Goal: Task Accomplishment & Management: Manage account settings

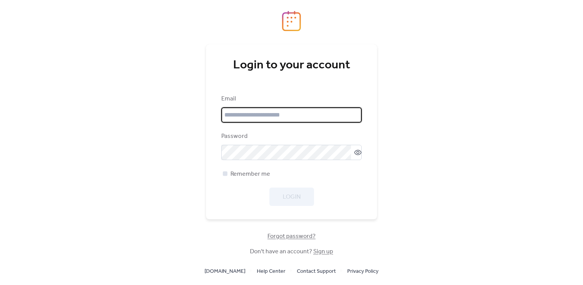
type input "**********"
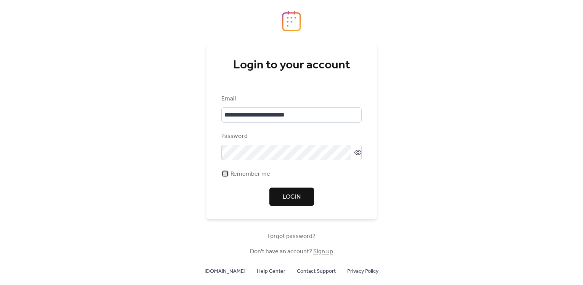
click at [224, 174] on div at bounding box center [225, 173] width 5 height 5
click at [287, 205] on button "Login" at bounding box center [291, 196] width 45 height 18
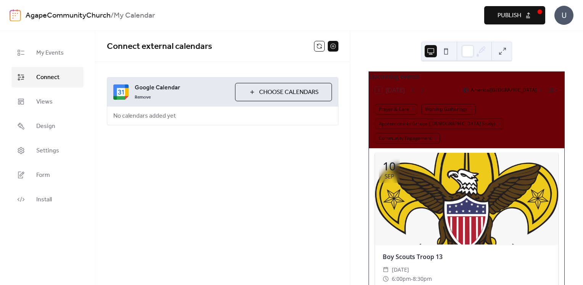
click at [204, 97] on div "Remove" at bounding box center [182, 96] width 94 height 9
click at [40, 56] on span "My Events" at bounding box center [49, 52] width 27 height 9
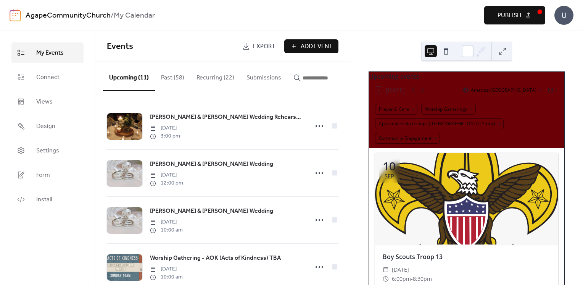
click at [206, 79] on button "Recurring (22)" at bounding box center [215, 76] width 50 height 28
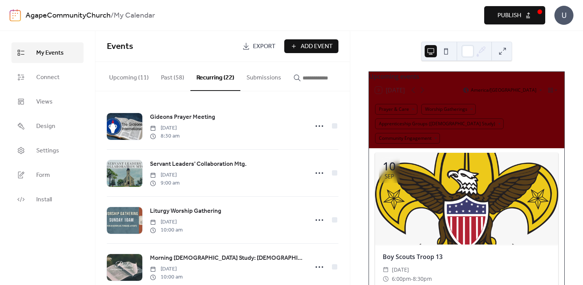
click at [568, 15] on div "U" at bounding box center [564, 15] width 19 height 19
click at [556, 30] on span "Account" at bounding box center [549, 34] width 23 height 9
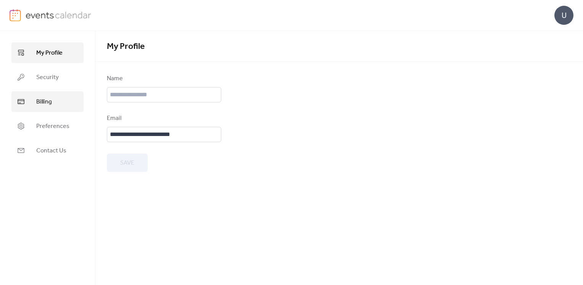
click at [44, 105] on span "Billing" at bounding box center [44, 101] width 16 height 9
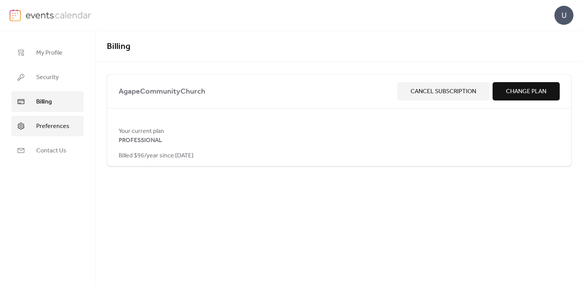
click at [47, 122] on span "Preferences" at bounding box center [52, 126] width 33 height 9
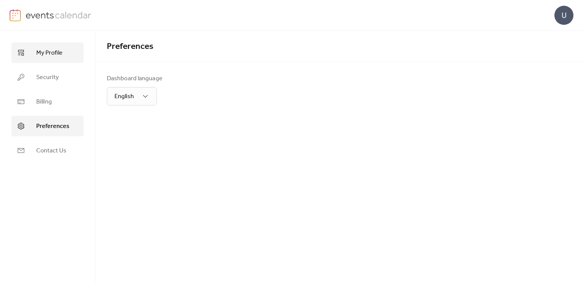
click at [41, 50] on span "My Profile" at bounding box center [49, 52] width 26 height 9
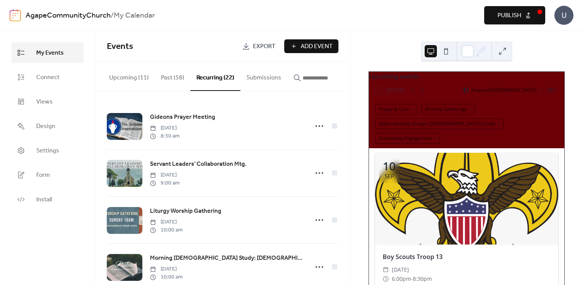
drag, startPoint x: 350, startPoint y: 99, endPoint x: 348, endPoint y: 103, distance: 4.6
click at [348, 103] on div "Gideons Prayer Meeting Saturday, December 21, 2024 8:30 am Servant Leaders' Col…" at bounding box center [222, 188] width 255 height 194
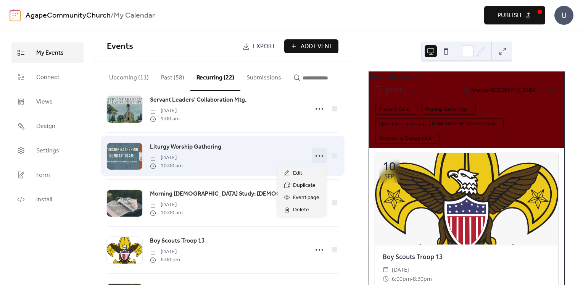
click at [315, 160] on icon at bounding box center [319, 156] width 12 height 12
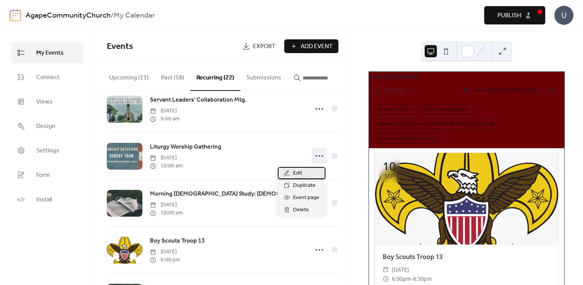
click at [302, 174] on span "Edit" at bounding box center [297, 173] width 9 height 9
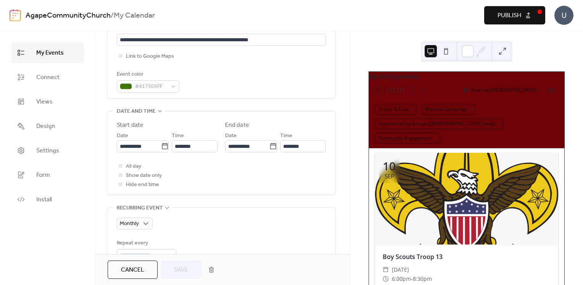
scroll to position [198, 0]
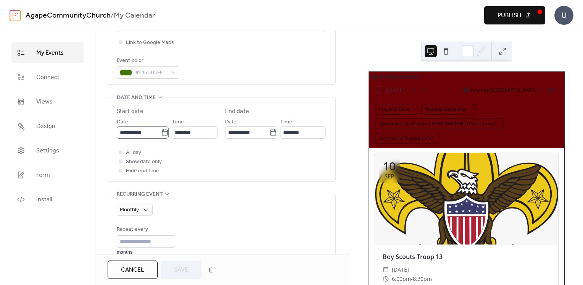
click at [162, 133] on icon at bounding box center [165, 133] width 8 height 8
click at [161, 133] on input "**********" at bounding box center [139, 132] width 44 height 12
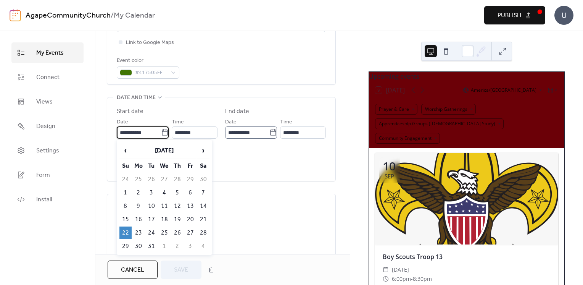
click at [272, 133] on icon at bounding box center [273, 133] width 8 height 8
click at [269, 133] on input "**********" at bounding box center [247, 132] width 44 height 12
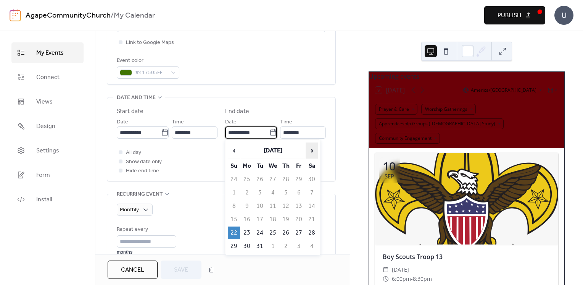
click at [311, 149] on span "›" at bounding box center [311, 150] width 11 height 15
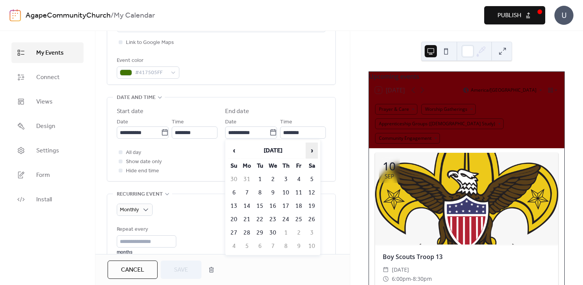
click at [311, 149] on span "›" at bounding box center [311, 150] width 11 height 15
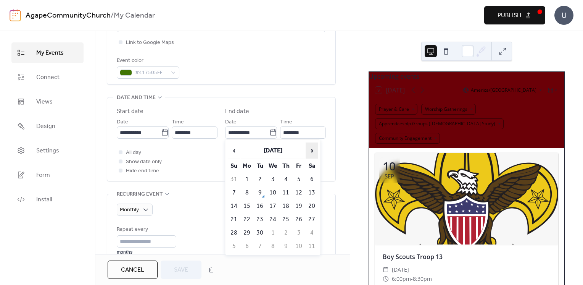
click at [311, 149] on span "›" at bounding box center [311, 150] width 11 height 15
click at [271, 226] on td "31" at bounding box center [273, 232] width 12 height 13
type input "**********"
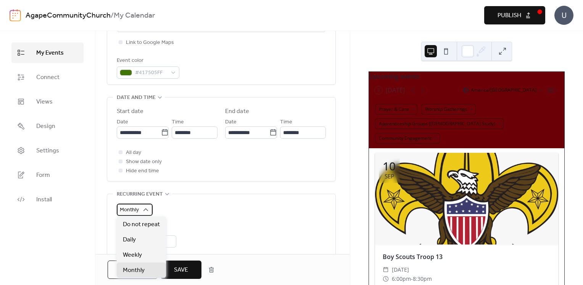
click at [147, 207] on icon at bounding box center [146, 210] width 8 height 8
click at [127, 268] on span "Monthly" at bounding box center [134, 270] width 22 height 9
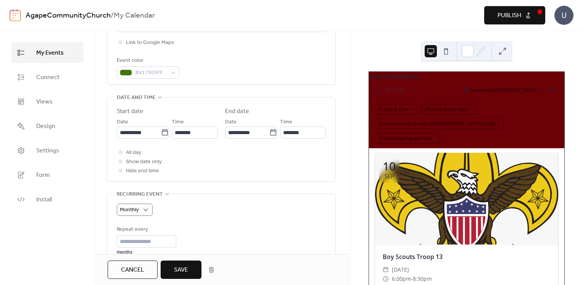
click at [274, 207] on div "Monthly" at bounding box center [221, 209] width 209 height 12
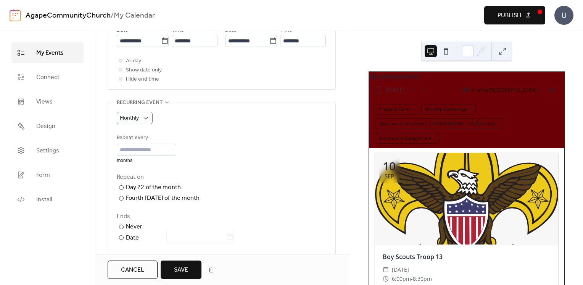
scroll to position [305, 0]
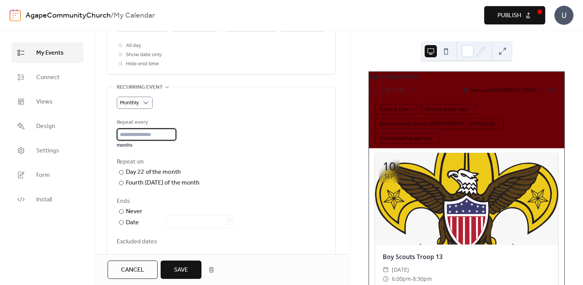
click at [136, 135] on input "*" at bounding box center [147, 134] width 60 height 12
click at [249, 190] on div "Repeat every * months Repeat on ​ Day 22 of the month ​ Fourth Sunday of the mo…" at bounding box center [221, 190] width 209 height 145
click at [270, 198] on div "Ends" at bounding box center [221, 201] width 208 height 9
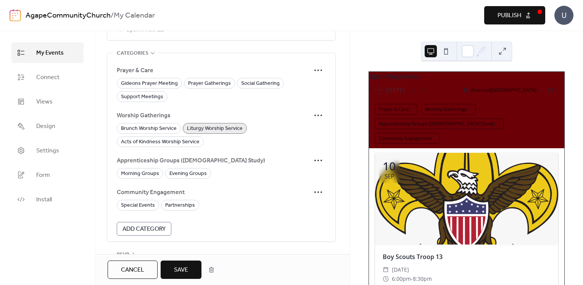
scroll to position [701, 0]
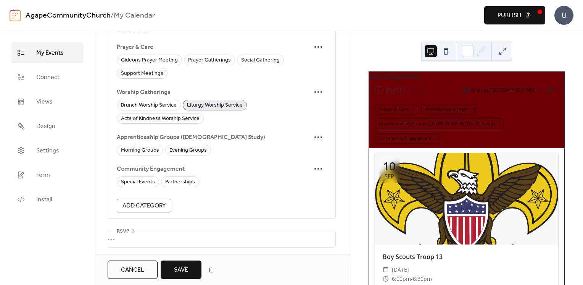
click at [182, 268] on span "Save" at bounding box center [181, 269] width 14 height 9
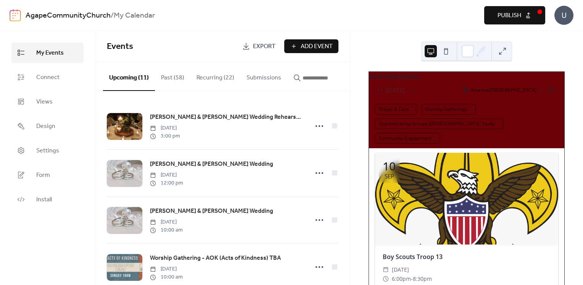
click at [203, 80] on button "Recurring (22)" at bounding box center [215, 76] width 50 height 28
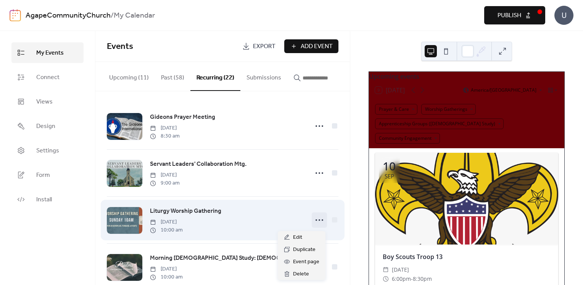
click at [317, 224] on icon at bounding box center [319, 220] width 12 height 12
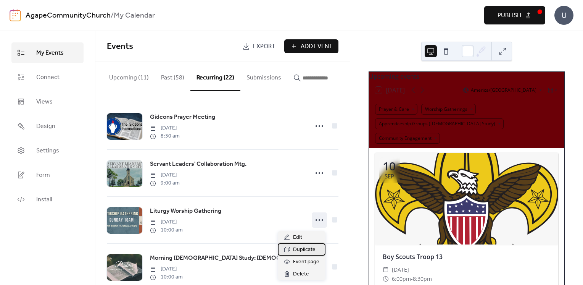
click at [305, 252] on span "Duplicate" at bounding box center [304, 249] width 23 height 9
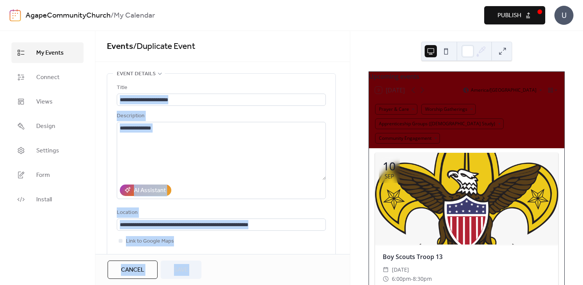
drag, startPoint x: 350, startPoint y: 77, endPoint x: 348, endPoint y: 98, distance: 20.7
click at [348, 98] on div "**********" at bounding box center [291, 158] width 583 height 254
drag, startPoint x: 348, startPoint y: 98, endPoint x: 342, endPoint y: 93, distance: 7.9
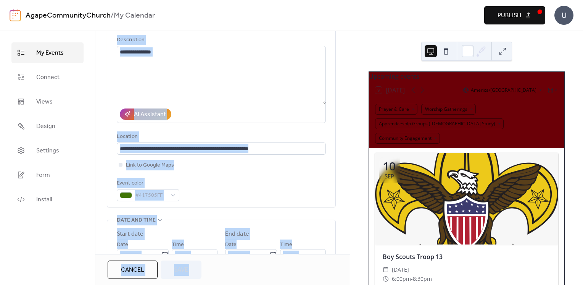
scroll to position [173, 0]
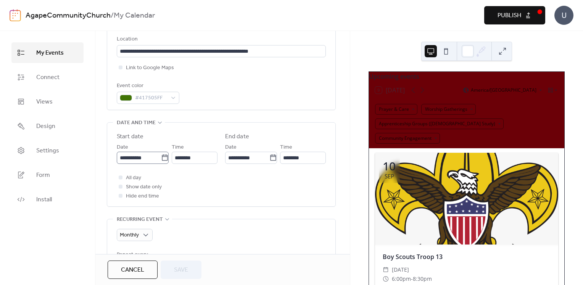
click at [162, 157] on icon at bounding box center [165, 158] width 8 height 8
click at [161, 157] on input "**********" at bounding box center [139, 158] width 44 height 12
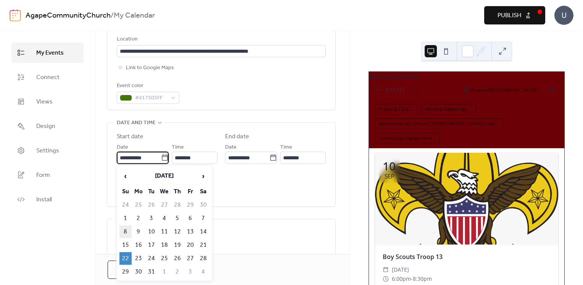
click at [125, 230] on td "8" at bounding box center [125, 231] width 12 height 13
type input "**********"
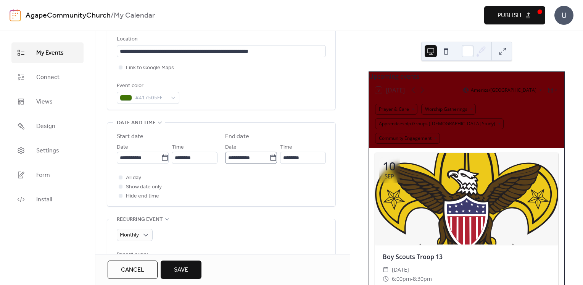
click at [270, 155] on icon at bounding box center [273, 157] width 6 height 6
click at [268, 155] on input "**********" at bounding box center [247, 158] width 44 height 12
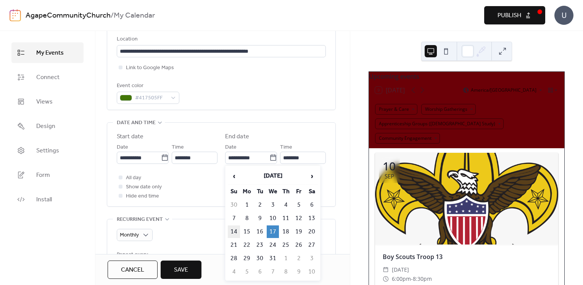
click at [233, 230] on td "14" at bounding box center [234, 231] width 12 height 13
type input "**********"
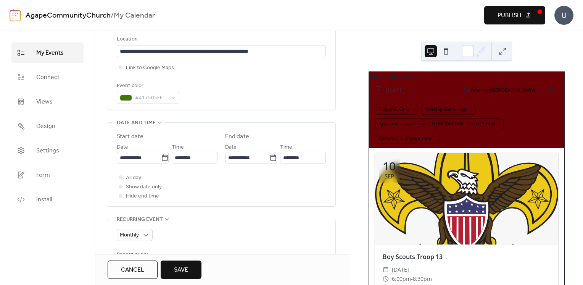
click at [224, 188] on div "All day Show date only Hide end time" at bounding box center [221, 186] width 209 height 27
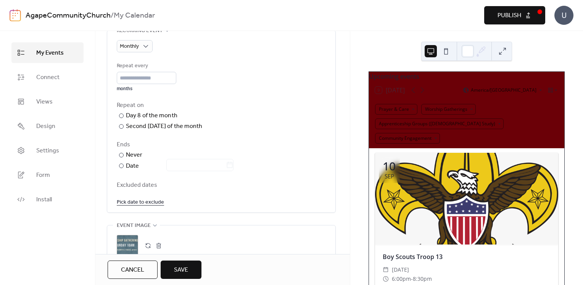
scroll to position [372, 0]
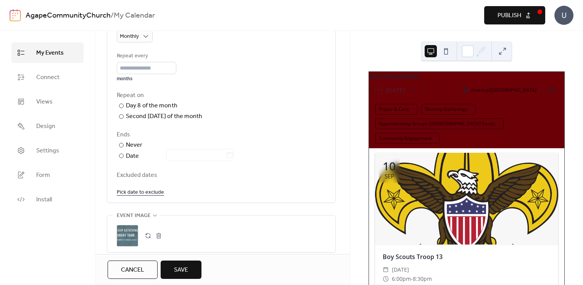
click at [184, 268] on span "Save" at bounding box center [181, 269] width 14 height 9
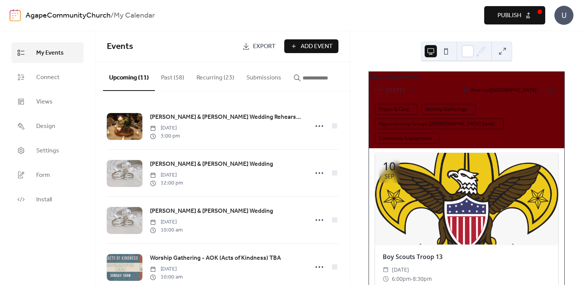
click at [523, 18] on button "Publish" at bounding box center [514, 15] width 61 height 18
click at [128, 76] on button "Upcoming (11)" at bounding box center [129, 76] width 52 height 29
click at [205, 76] on button "Recurring (23)" at bounding box center [215, 76] width 50 height 28
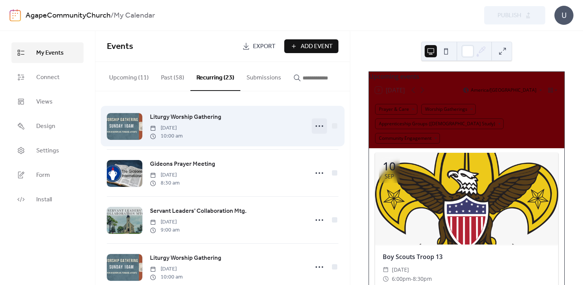
click at [316, 126] on icon at bounding box center [319, 126] width 12 height 12
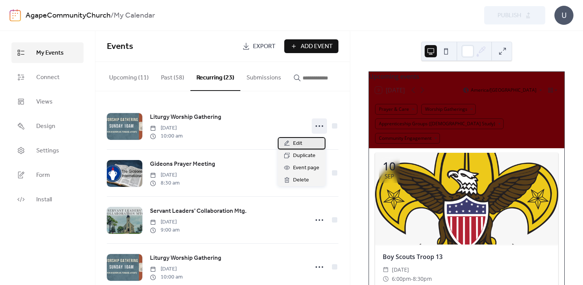
click at [295, 143] on span "Edit" at bounding box center [297, 143] width 9 height 9
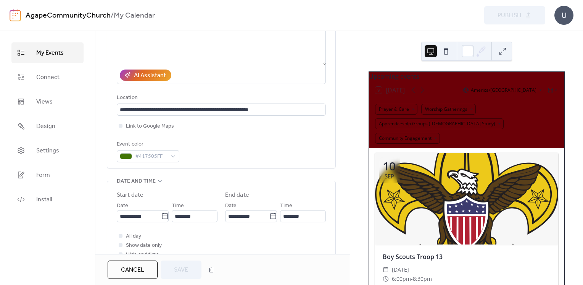
scroll to position [179, 0]
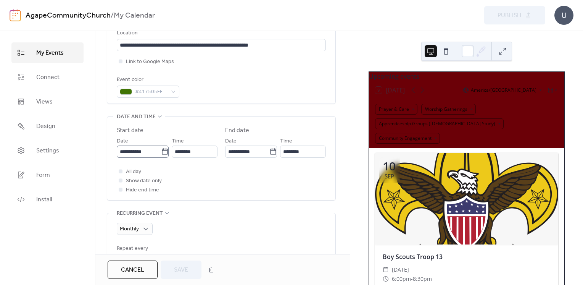
click at [162, 153] on icon at bounding box center [165, 151] width 6 height 6
click at [161, 153] on input "**********" at bounding box center [139, 151] width 44 height 12
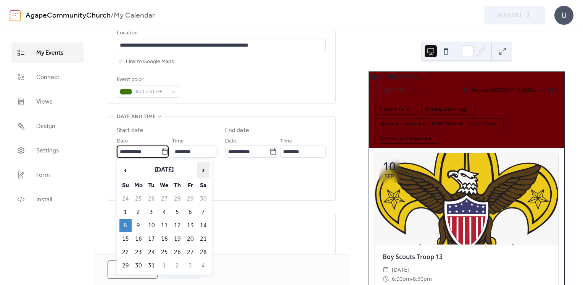
click at [205, 169] on span "›" at bounding box center [203, 169] width 11 height 15
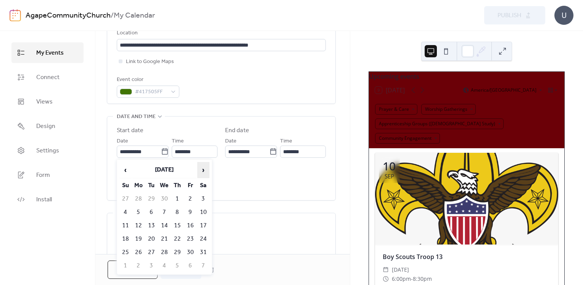
click at [205, 169] on span "›" at bounding box center [203, 169] width 11 height 15
click at [124, 219] on td "14" at bounding box center [125, 225] width 12 height 13
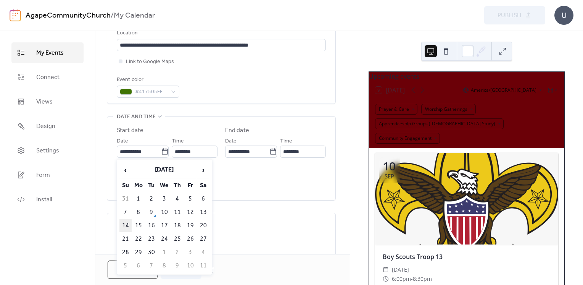
type input "**********"
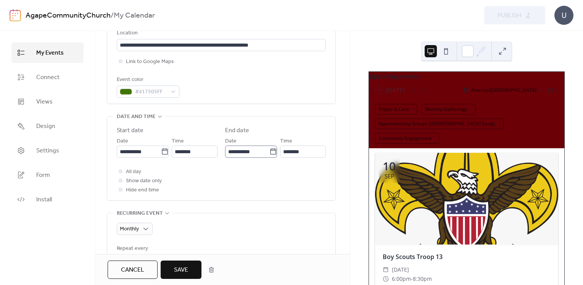
click at [271, 150] on icon at bounding box center [273, 152] width 8 height 8
click at [269, 150] on input "**********" at bounding box center [247, 151] width 44 height 12
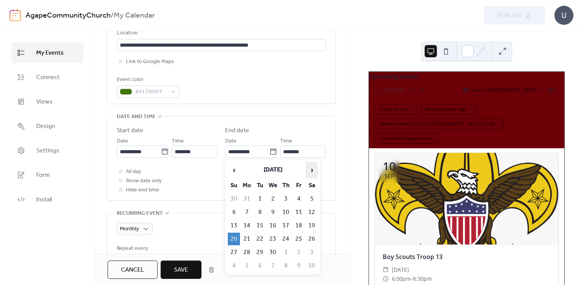
click at [311, 171] on span "›" at bounding box center [311, 169] width 11 height 15
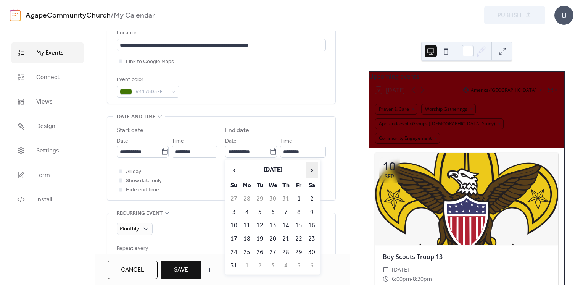
click at [311, 171] on span "›" at bounding box center [311, 169] width 11 height 15
click at [235, 168] on span "‹" at bounding box center [233, 169] width 11 height 15
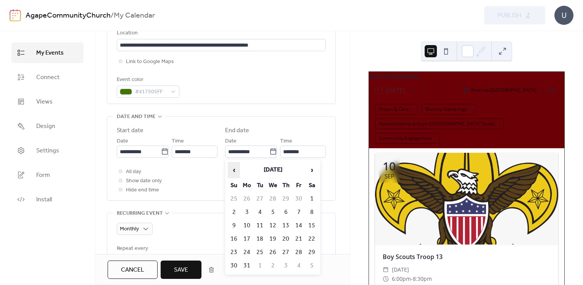
click at [235, 168] on span "‹" at bounding box center [233, 169] width 11 height 15
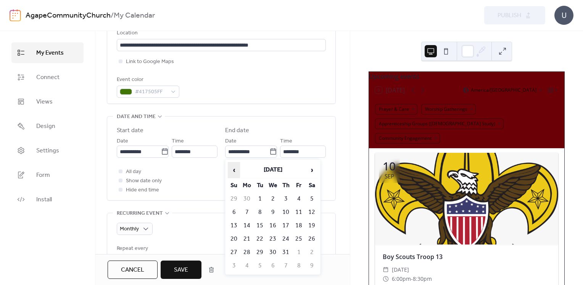
click at [235, 168] on span "‹" at bounding box center [233, 169] width 11 height 15
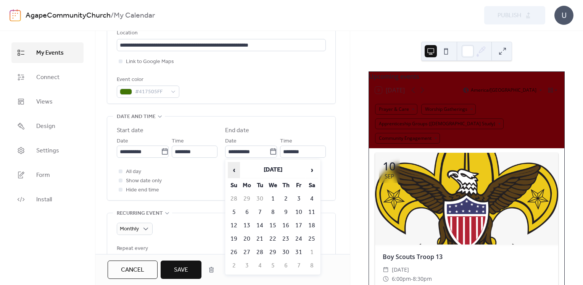
click at [235, 168] on span "‹" at bounding box center [233, 169] width 11 height 15
click at [313, 168] on span "›" at bounding box center [311, 169] width 11 height 15
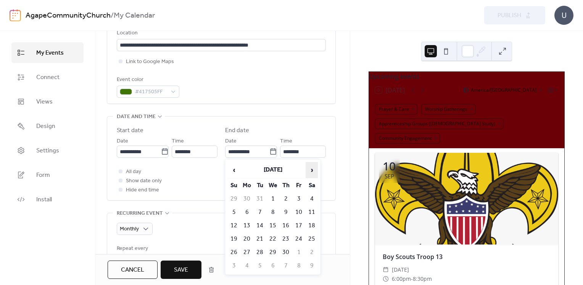
click at [313, 168] on span "›" at bounding box center [311, 169] width 11 height 15
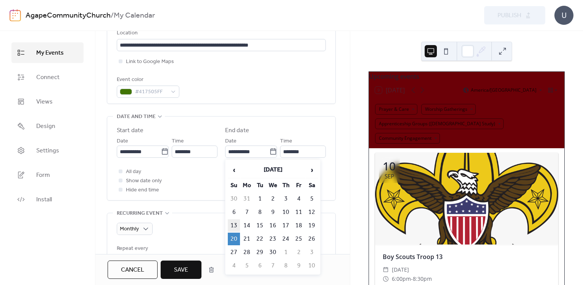
click at [233, 221] on td "13" at bounding box center [234, 225] width 12 height 13
type input "**********"
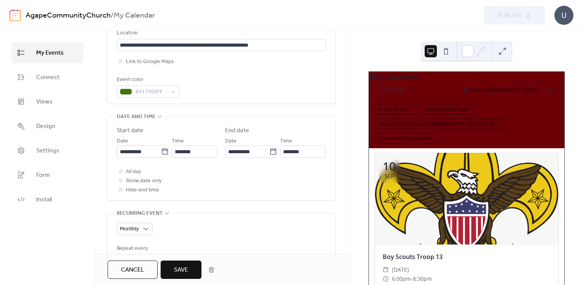
click at [235, 181] on div "All day Show date only Hide end time" at bounding box center [221, 180] width 209 height 27
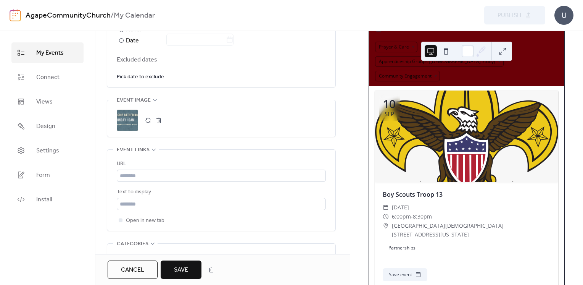
scroll to position [501, 0]
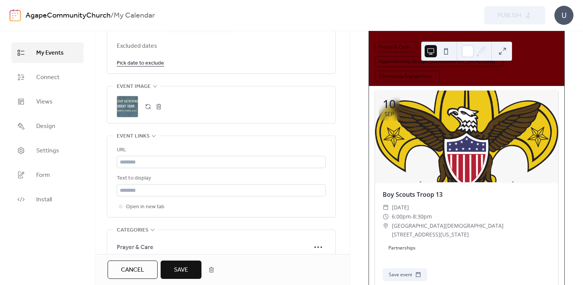
click at [178, 269] on span "Save" at bounding box center [181, 269] width 14 height 9
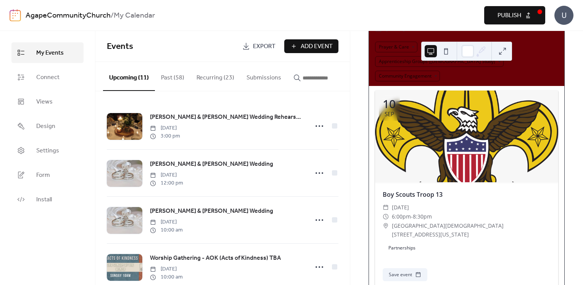
click at [525, 17] on button "Publish" at bounding box center [514, 15] width 61 height 18
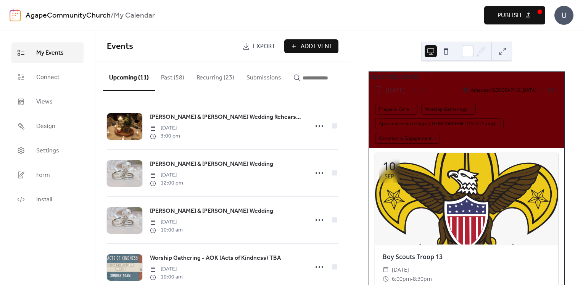
click at [211, 78] on button "Recurring (23)" at bounding box center [215, 76] width 50 height 28
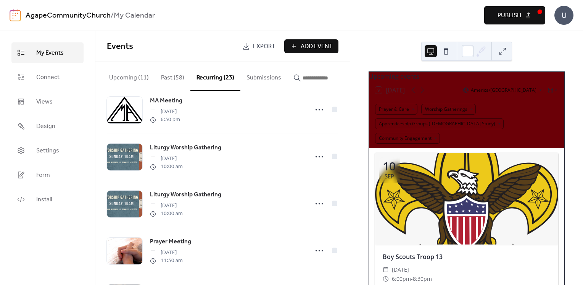
scroll to position [708, 0]
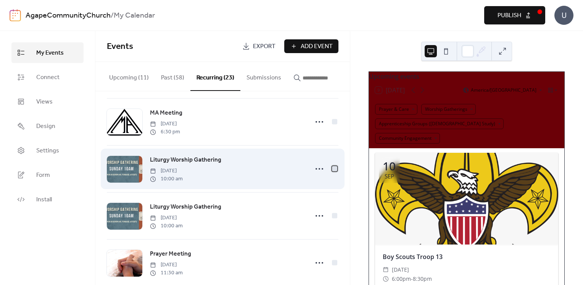
click at [333, 171] on div at bounding box center [334, 168] width 5 height 5
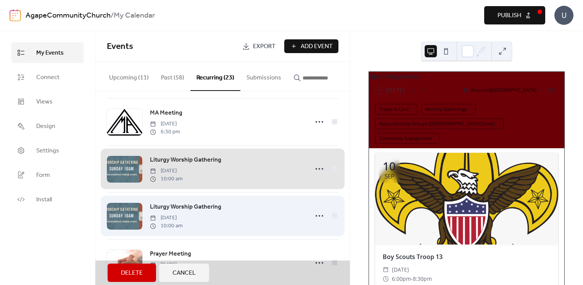
click at [332, 217] on div "Liturgy Worship Gathering [DATE] 10:00 am" at bounding box center [223, 215] width 232 height 47
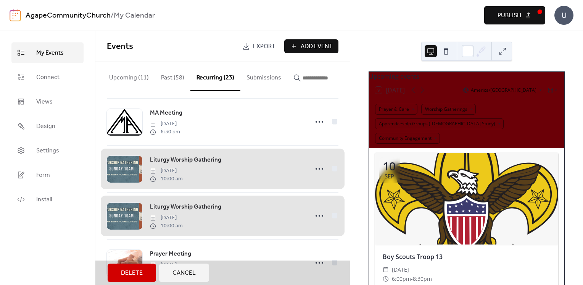
click at [120, 275] on button "Delete" at bounding box center [132, 272] width 48 height 18
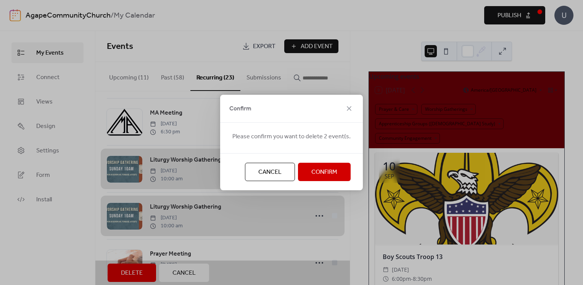
click at [315, 169] on span "Confirm" at bounding box center [324, 172] width 26 height 9
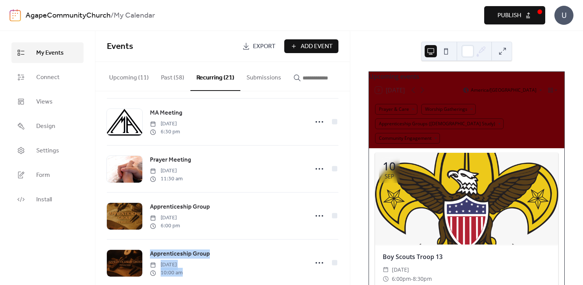
drag, startPoint x: 350, startPoint y: 244, endPoint x: 349, endPoint y: 222, distance: 21.4
click at [349, 222] on div "Gideons Prayer Meeting [DATE] 8:30 am Servant Leaders' Collaboration Mtg. [DATE…" at bounding box center [222, 188] width 255 height 194
drag, startPoint x: 349, startPoint y: 222, endPoint x: 354, endPoint y: 227, distance: 6.8
click at [354, 226] on div "Upcoming events 9 [DATE] America/[GEOGRAPHIC_DATA] Prayer & Care Worship Gather…" at bounding box center [466, 158] width 233 height 254
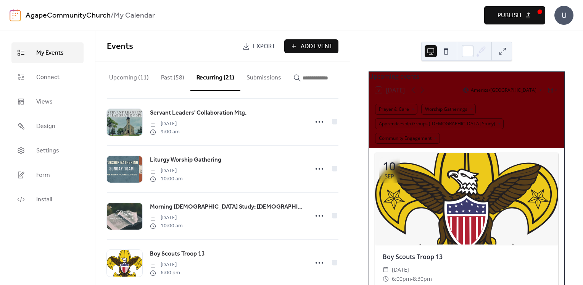
scroll to position [0, 0]
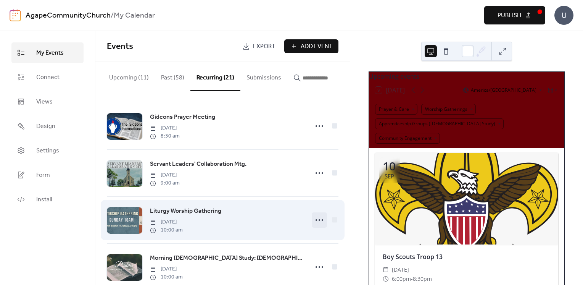
click at [316, 224] on icon at bounding box center [319, 220] width 12 height 12
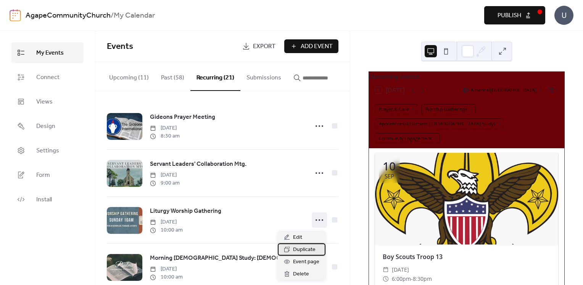
click at [299, 251] on span "Duplicate" at bounding box center [304, 249] width 23 height 9
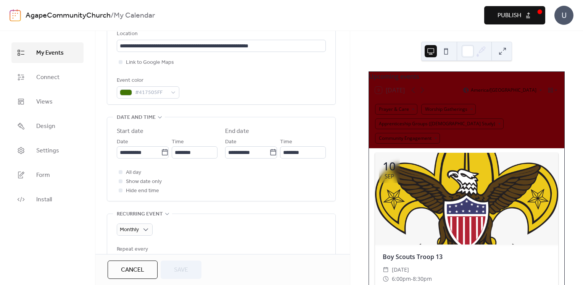
scroll to position [187, 0]
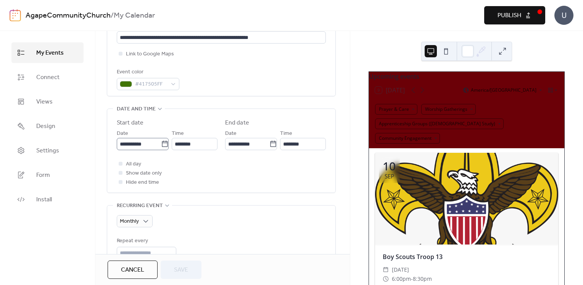
click at [162, 143] on icon at bounding box center [165, 144] width 8 height 8
click at [161, 143] on input "**********" at bounding box center [139, 144] width 44 height 12
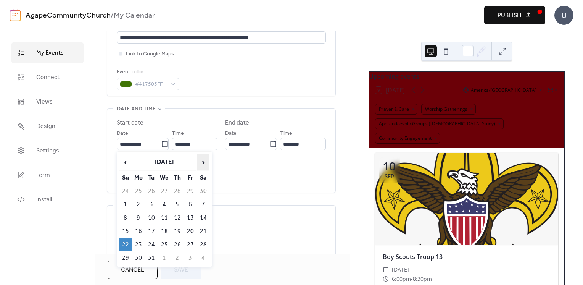
click at [204, 161] on span "›" at bounding box center [203, 162] width 11 height 15
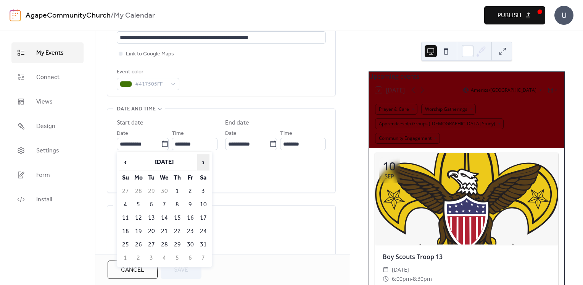
click at [204, 161] on span "›" at bounding box center [203, 162] width 11 height 15
click at [126, 238] on td "28" at bounding box center [125, 244] width 12 height 13
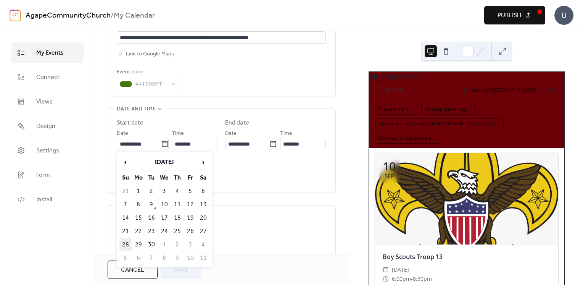
type input "**********"
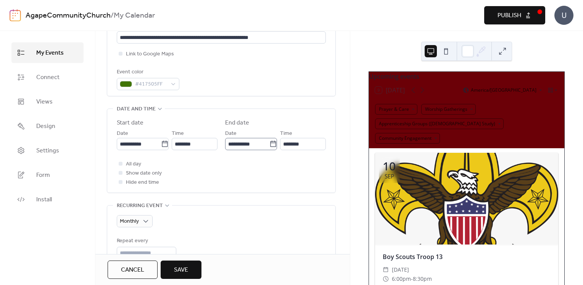
click at [271, 142] on icon at bounding box center [273, 144] width 8 height 8
click at [269, 142] on input "**********" at bounding box center [247, 144] width 44 height 12
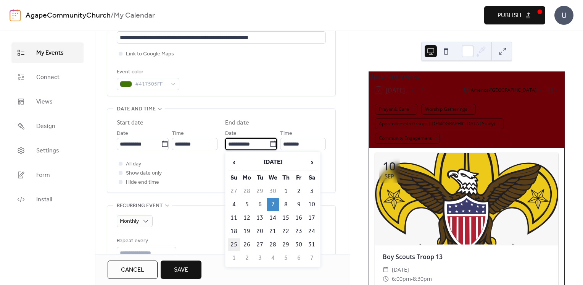
click at [234, 239] on td "25" at bounding box center [234, 244] width 12 height 13
type input "**********"
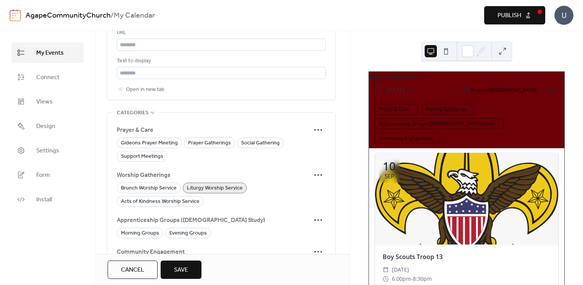
scroll to position [711, 0]
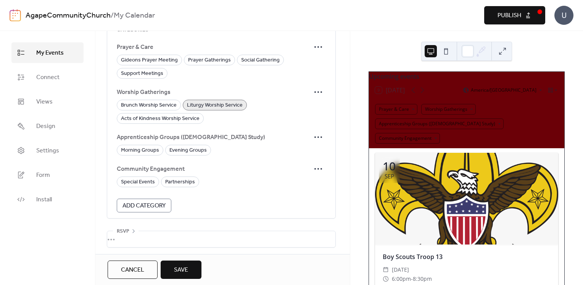
click at [180, 269] on span "Save" at bounding box center [181, 269] width 14 height 9
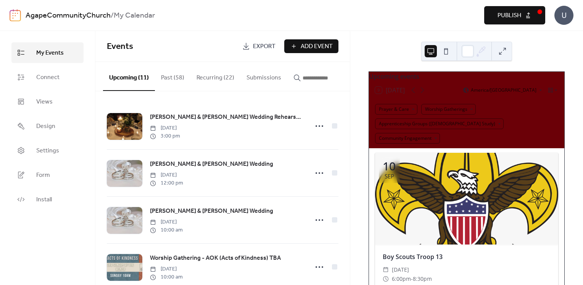
click at [208, 73] on button "Recurring (22)" at bounding box center [215, 76] width 50 height 28
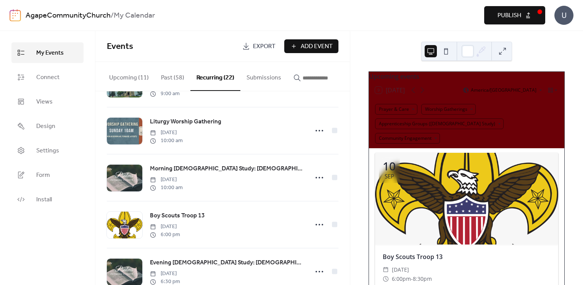
scroll to position [52, 0]
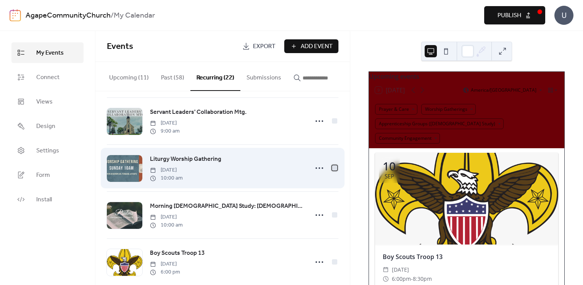
click at [333, 169] on div at bounding box center [334, 167] width 5 height 5
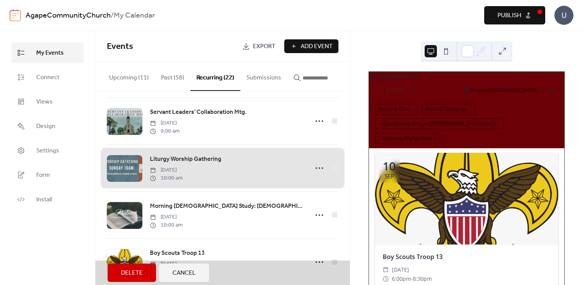
click at [121, 270] on button "Delete" at bounding box center [132, 272] width 48 height 18
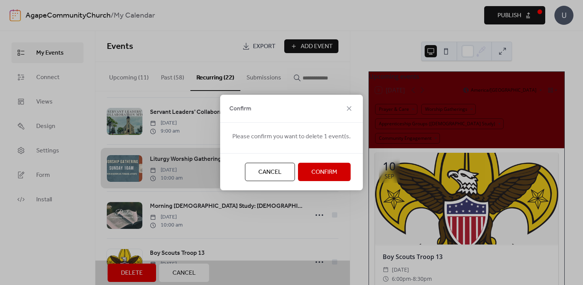
click at [307, 171] on button "Confirm" at bounding box center [324, 172] width 53 height 18
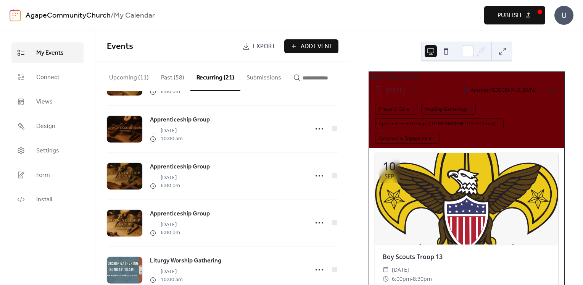
scroll to position [818, 0]
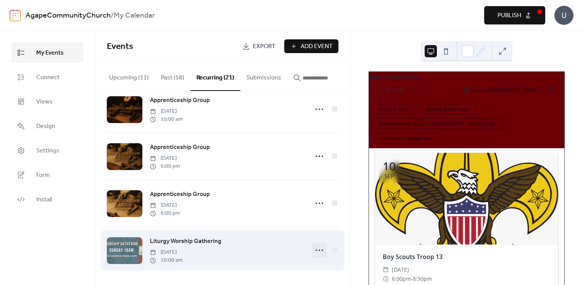
click at [315, 251] on icon at bounding box center [319, 250] width 12 height 12
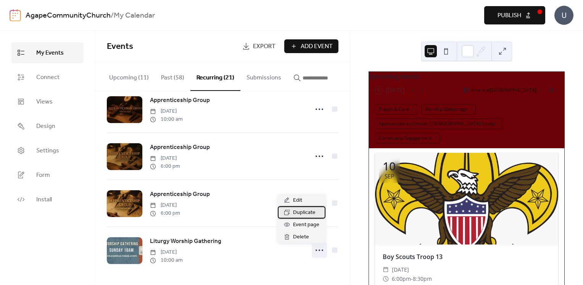
click at [299, 215] on span "Duplicate" at bounding box center [304, 212] width 23 height 9
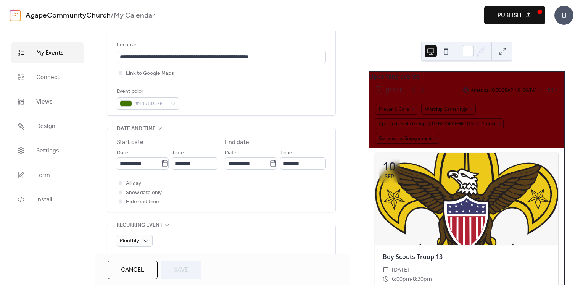
scroll to position [194, 0]
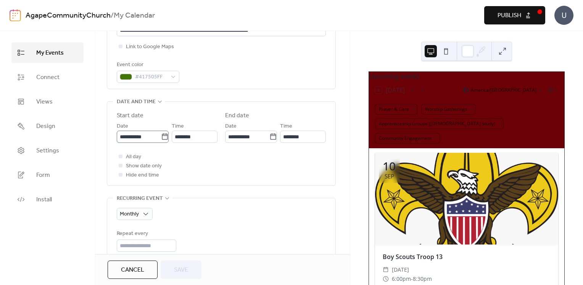
click at [163, 137] on icon at bounding box center [165, 137] width 8 height 8
click at [161, 137] on input "**********" at bounding box center [139, 137] width 44 height 12
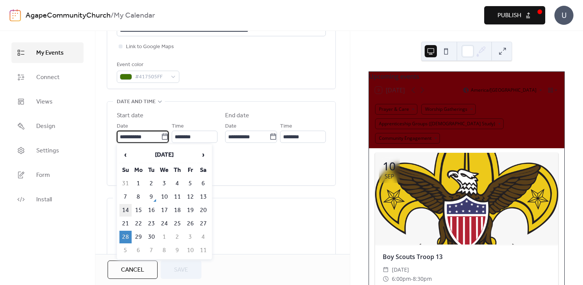
click at [125, 208] on td "14" at bounding box center [125, 210] width 12 height 13
type input "**********"
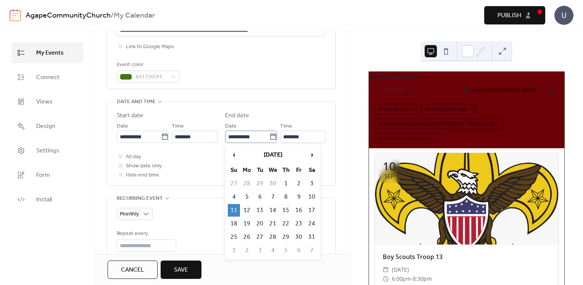
click at [272, 135] on icon at bounding box center [273, 137] width 8 height 8
click at [269, 135] on input "**********" at bounding box center [247, 137] width 44 height 12
click at [215, 169] on div "All day Show date only Hide end time" at bounding box center [221, 165] width 209 height 27
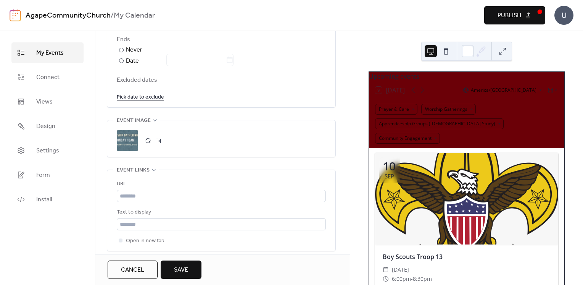
scroll to position [486, 0]
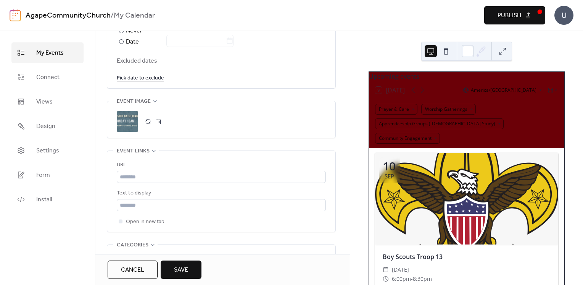
click at [186, 271] on span "Save" at bounding box center [181, 269] width 14 height 9
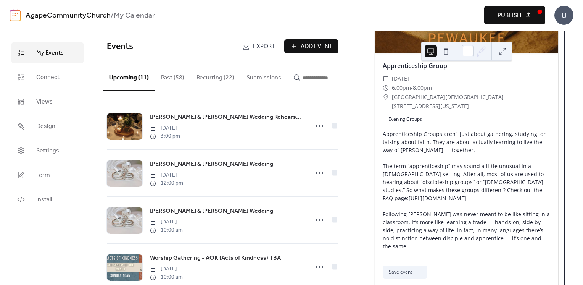
scroll to position [2328, 0]
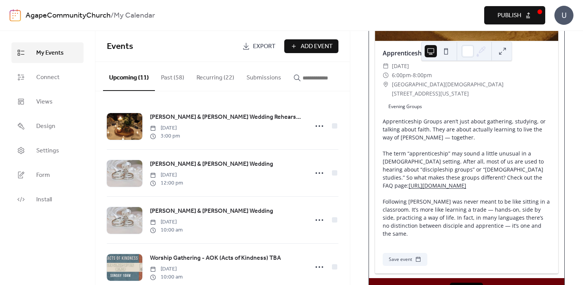
click at [536, 16] on button "Publish" at bounding box center [514, 15] width 61 height 18
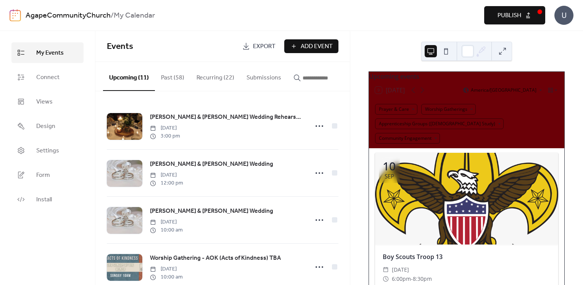
drag, startPoint x: 350, startPoint y: 103, endPoint x: 348, endPoint y: 113, distance: 9.2
click at [348, 113] on div "Josh & Katie Wedding Rehearsal & Dinner Friday, September 12, 2025 3:00 pm Josh…" at bounding box center [222, 188] width 255 height 194
click at [501, 54] on button at bounding box center [503, 51] width 12 height 12
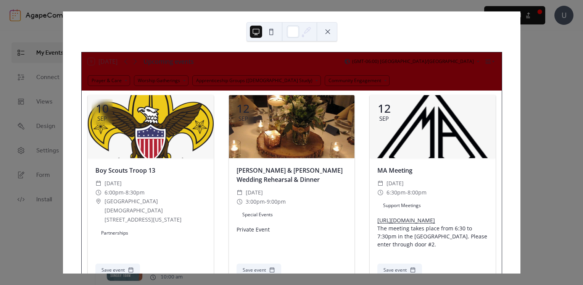
click at [521, 61] on div "9 Today Upcoming events (GMT-06:00) America/Chicago Prayer & Care Worship Gathe…" at bounding box center [292, 142] width 458 height 262
click at [326, 34] on button at bounding box center [328, 32] width 12 height 12
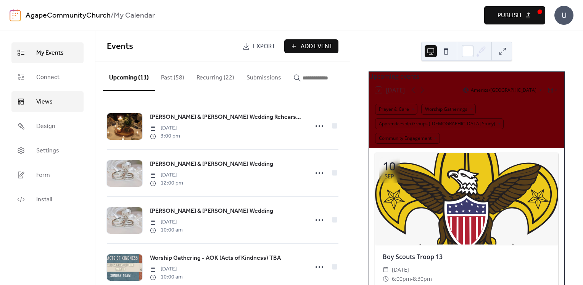
click at [41, 99] on span "Views" at bounding box center [44, 101] width 16 height 9
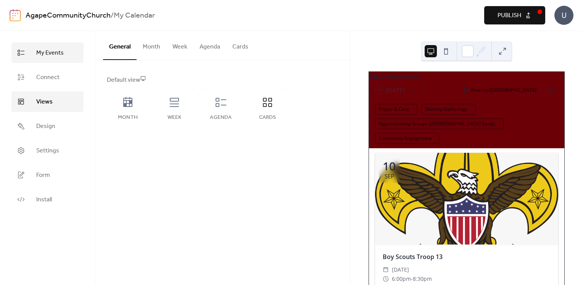
click at [44, 56] on span "My Events" at bounding box center [49, 52] width 27 height 9
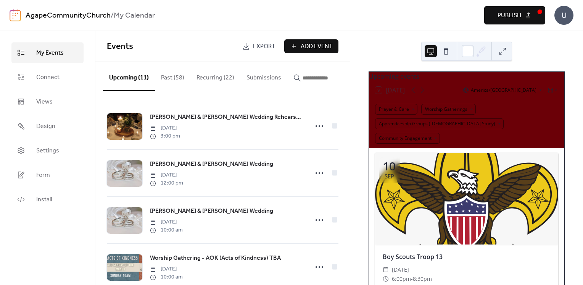
click at [173, 78] on button "Past (58)" at bounding box center [172, 76] width 35 height 28
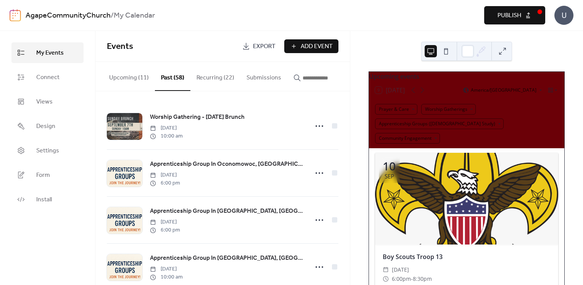
click at [212, 76] on button "Recurring (22)" at bounding box center [215, 76] width 50 height 28
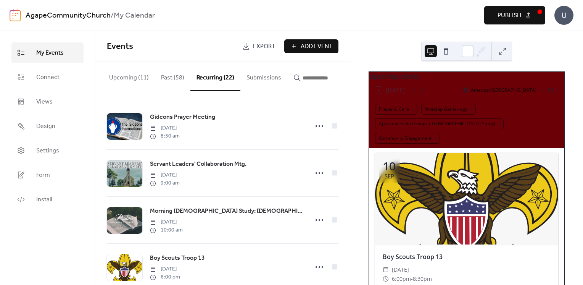
click at [118, 76] on button "Upcoming (11)" at bounding box center [129, 76] width 52 height 28
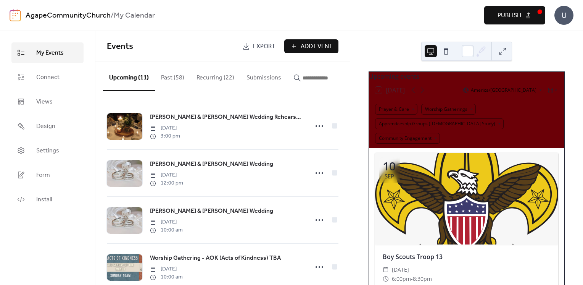
click at [206, 77] on button "Recurring (22)" at bounding box center [215, 76] width 50 height 28
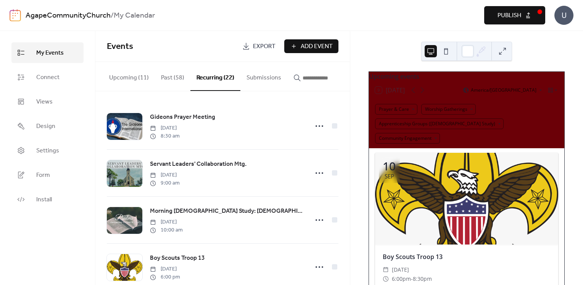
drag, startPoint x: 350, startPoint y: 105, endPoint x: 350, endPoint y: 119, distance: 14.1
click at [350, 119] on div "Gideons Prayer Meeting Saturday, December 21, 2024 8:30 am Servant Leaders' Col…" at bounding box center [222, 188] width 255 height 194
drag, startPoint x: 350, startPoint y: 115, endPoint x: 349, endPoint y: 145, distance: 29.8
click at [349, 145] on div "Gideons Prayer Meeting Saturday, December 21, 2024 8:30 am Servant Leaders' Col…" at bounding box center [222, 188] width 255 height 194
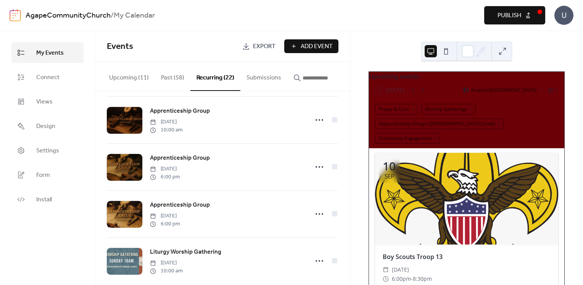
scroll to position [865, 0]
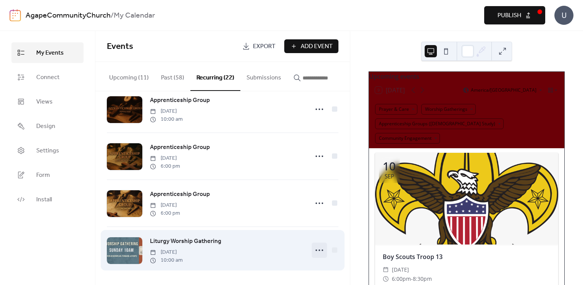
click at [315, 251] on icon at bounding box center [319, 250] width 12 height 12
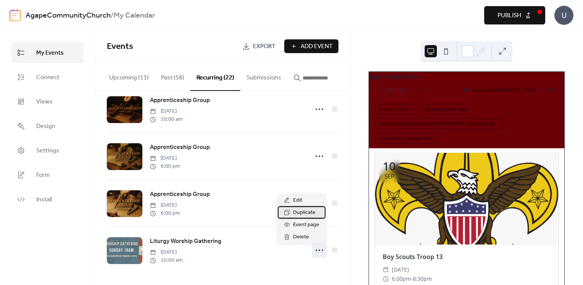
click at [303, 211] on span "Duplicate" at bounding box center [304, 212] width 23 height 9
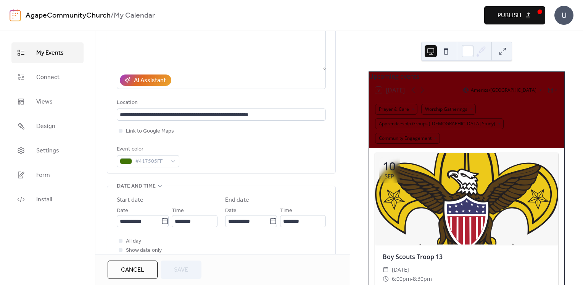
scroll to position [212, 0]
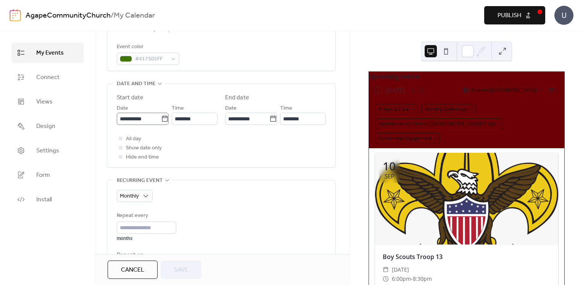
click at [161, 119] on icon at bounding box center [165, 119] width 8 height 8
click at [161, 119] on input "**********" at bounding box center [139, 119] width 44 height 12
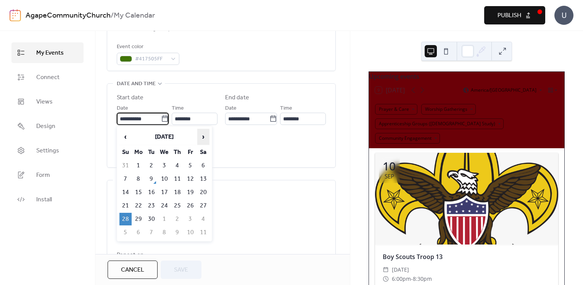
click at [204, 137] on span "›" at bounding box center [203, 136] width 11 height 15
click at [205, 135] on span "›" at bounding box center [203, 136] width 11 height 15
click at [125, 226] on td "30" at bounding box center [125, 232] width 12 height 13
type input "**********"
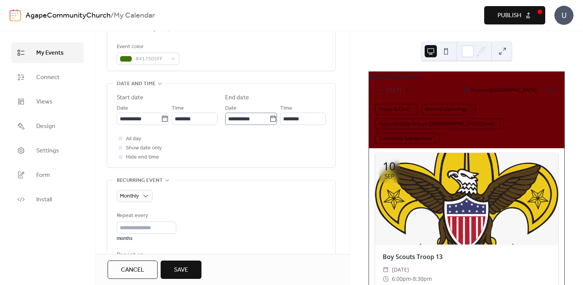
click at [269, 119] on icon at bounding box center [273, 119] width 8 height 8
click at [269, 119] on input "**********" at bounding box center [247, 119] width 44 height 12
click at [206, 153] on div "All day Show date only Hide end time" at bounding box center [221, 147] width 209 height 27
drag, startPoint x: 350, startPoint y: 127, endPoint x: 347, endPoint y: 146, distance: 19.7
click at [347, 146] on div "**********" at bounding box center [222, 142] width 255 height 223
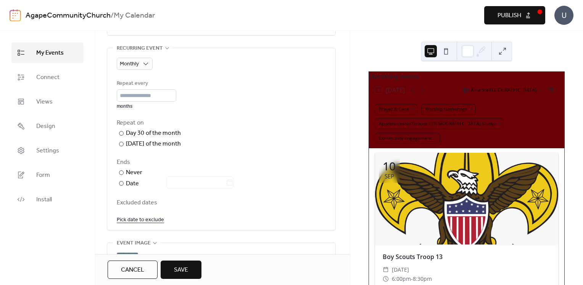
scroll to position [343, 0]
click at [121, 145] on div at bounding box center [121, 145] width 5 height 5
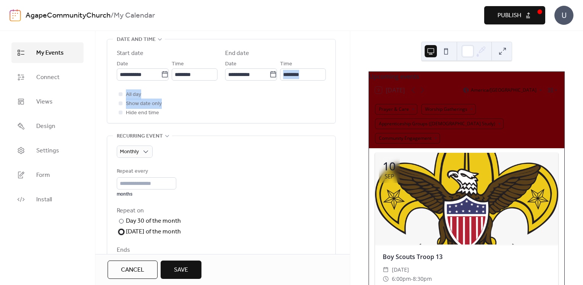
scroll to position [212, 0]
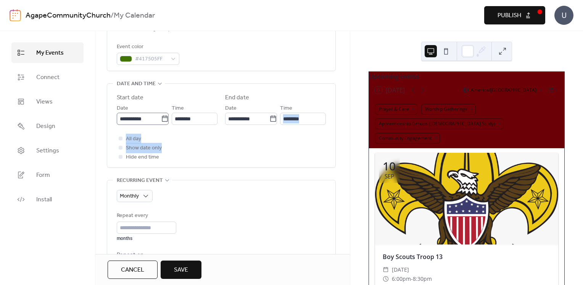
click at [163, 118] on icon at bounding box center [165, 119] width 8 height 8
click at [161, 118] on input "**********" at bounding box center [139, 119] width 44 height 12
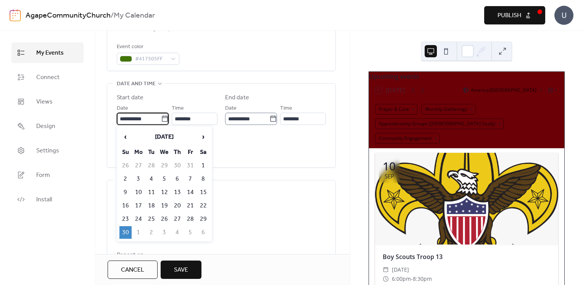
click at [270, 117] on icon at bounding box center [273, 118] width 6 height 6
click at [268, 117] on input "**********" at bounding box center [247, 119] width 44 height 12
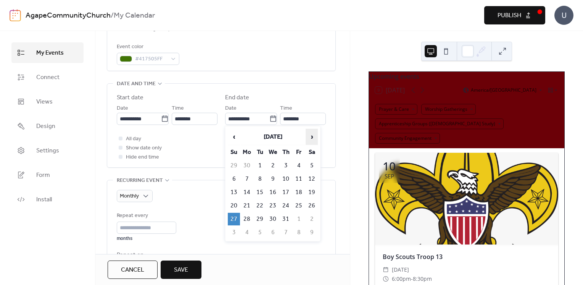
click at [313, 135] on span "›" at bounding box center [311, 136] width 11 height 15
click at [230, 231] on td "31" at bounding box center [234, 232] width 12 height 13
type input "**********"
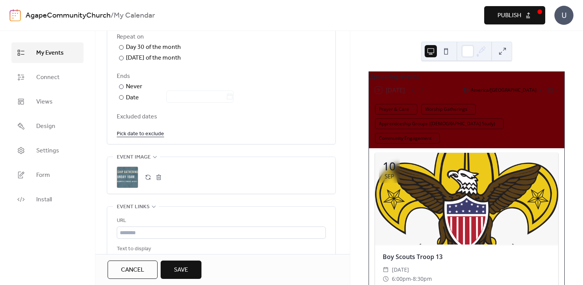
scroll to position [455, 0]
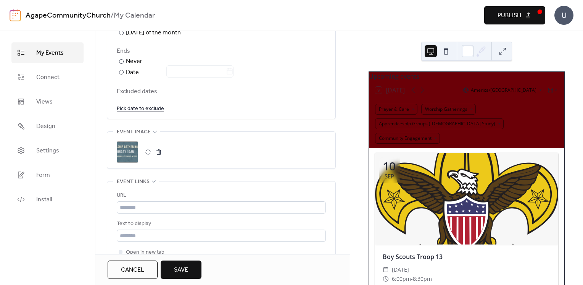
click at [174, 272] on span "Save" at bounding box center [181, 269] width 14 height 9
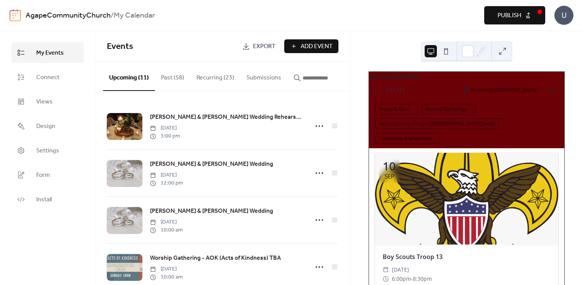
click at [522, 16] on button "Publish" at bounding box center [514, 15] width 61 height 18
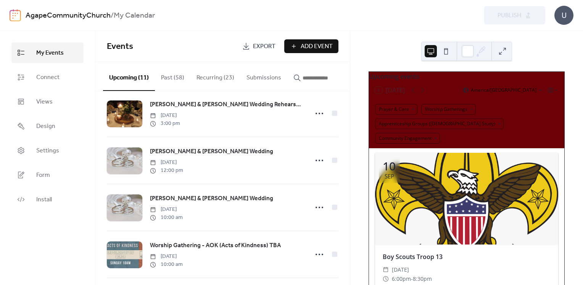
scroll to position [10, 0]
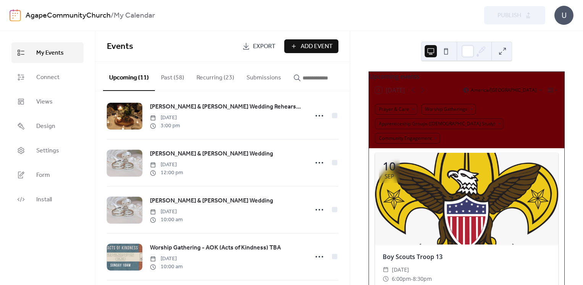
click at [205, 74] on button "Recurring (23)" at bounding box center [215, 76] width 50 height 28
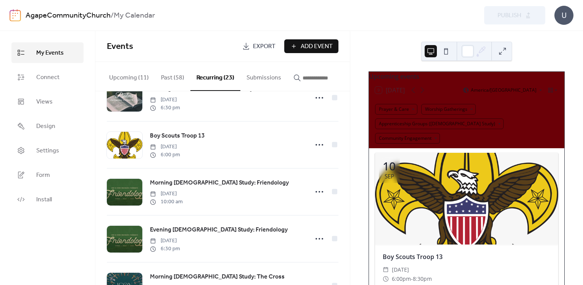
scroll to position [253, 0]
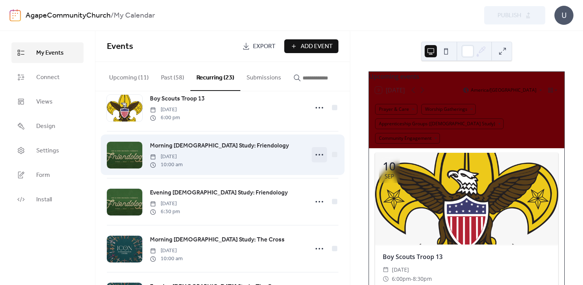
click at [316, 153] on icon at bounding box center [319, 154] width 12 height 12
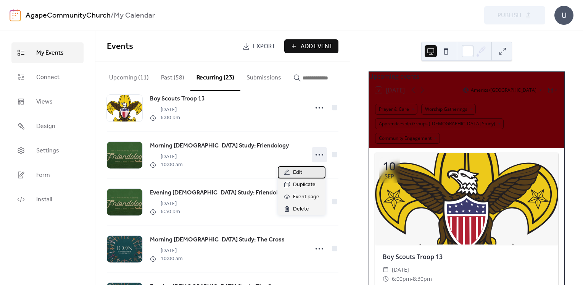
click at [298, 169] on span "Edit" at bounding box center [297, 172] width 9 height 9
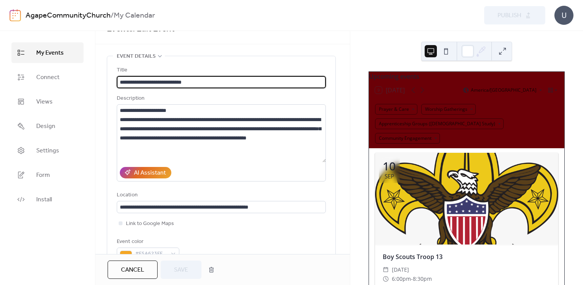
scroll to position [11, 0]
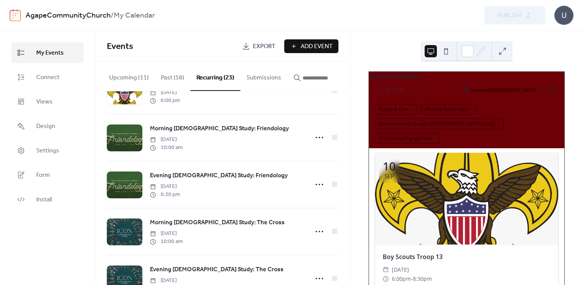
scroll to position [376, 0]
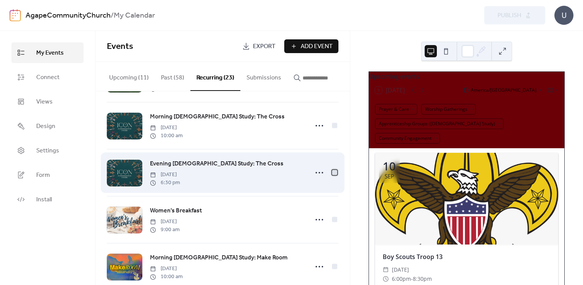
click at [333, 174] on div at bounding box center [334, 171] width 5 height 5
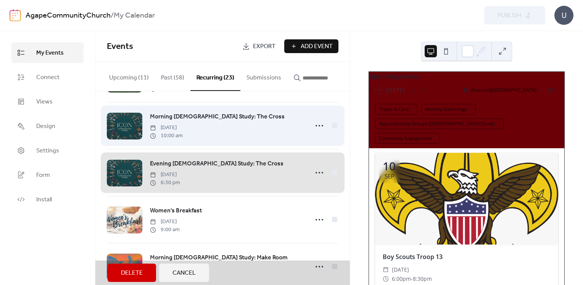
click at [334, 126] on div "Morning Bible Study: The Cross Wednesday, March 19, 2025 10:00 am" at bounding box center [223, 125] width 232 height 47
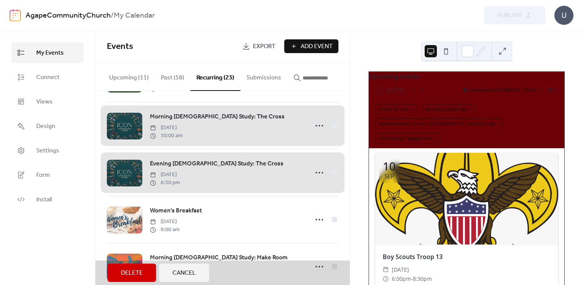
click at [125, 275] on span "Delete" at bounding box center [132, 272] width 22 height 9
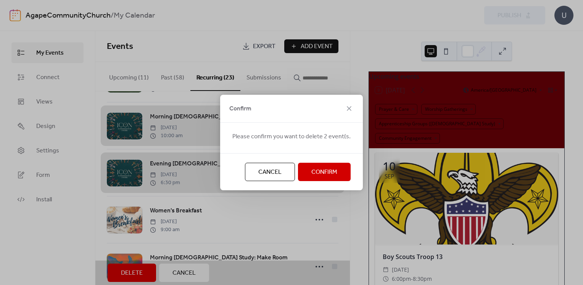
click at [315, 171] on span "Confirm" at bounding box center [324, 172] width 26 height 9
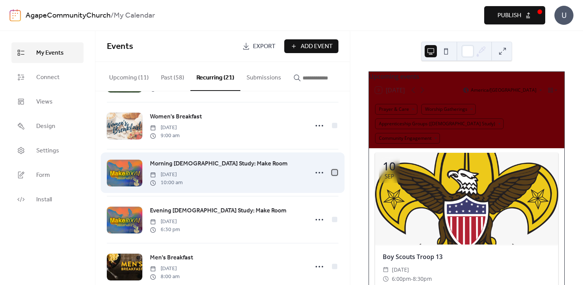
click at [332, 173] on div at bounding box center [334, 171] width 5 height 5
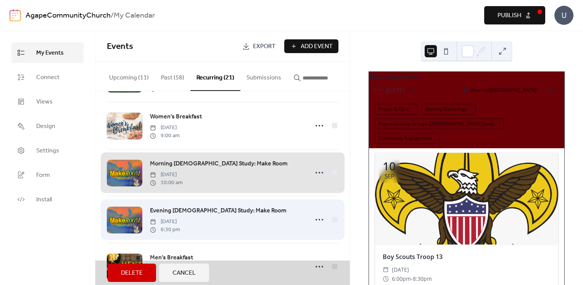
click at [332, 221] on div "Evening Bible Study: Make Room Wednesday, April 23, 2025 6:30 pm" at bounding box center [223, 219] width 232 height 47
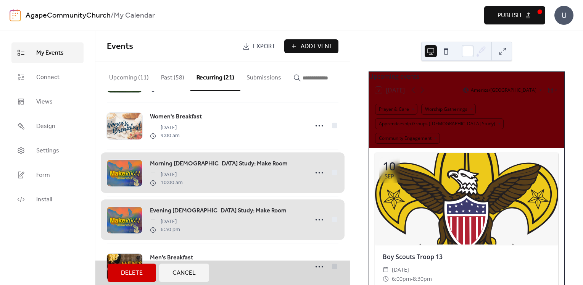
click at [136, 274] on span "Delete" at bounding box center [132, 272] width 22 height 9
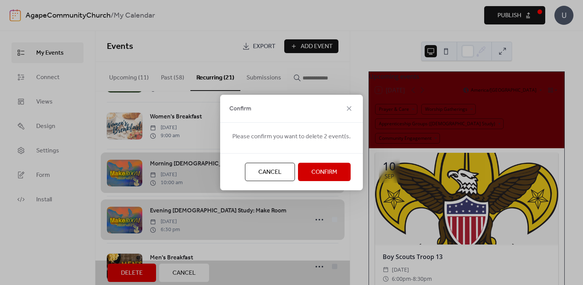
click at [311, 175] on span "Confirm" at bounding box center [324, 172] width 26 height 9
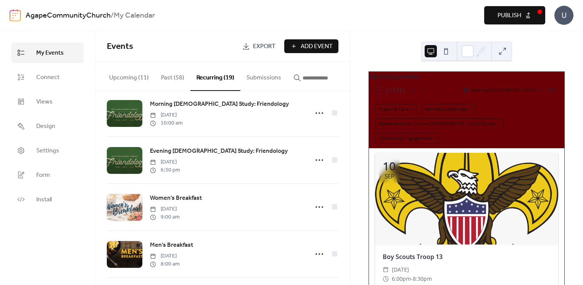
scroll to position [264, 0]
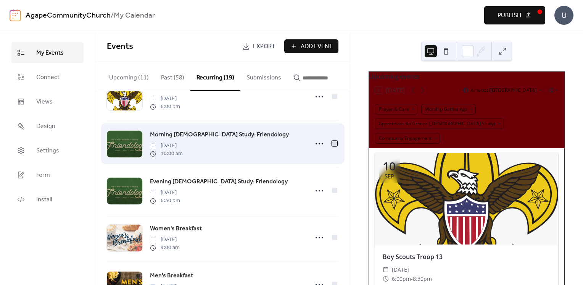
click at [334, 143] on div at bounding box center [334, 142] width 5 height 5
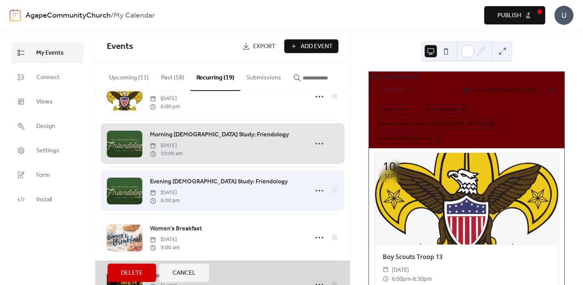
click at [331, 192] on div "Evening Bible Study: Friendology Wednesday, February 19, 2025 6:30 pm" at bounding box center [223, 190] width 232 height 47
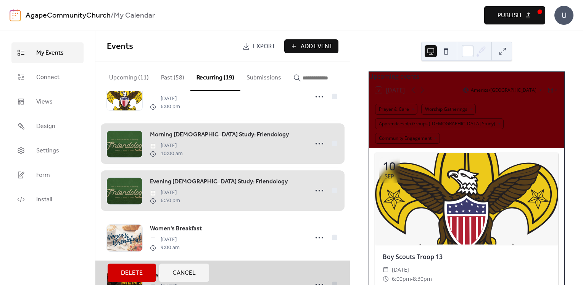
click at [126, 274] on span "Delete" at bounding box center [132, 272] width 22 height 9
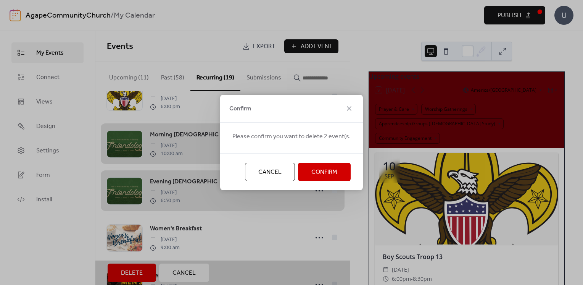
click at [313, 175] on span "Confirm" at bounding box center [324, 172] width 26 height 9
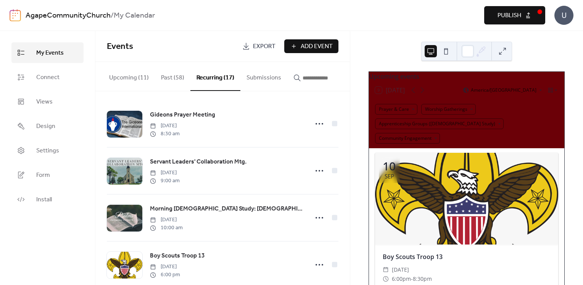
scroll to position [0, 0]
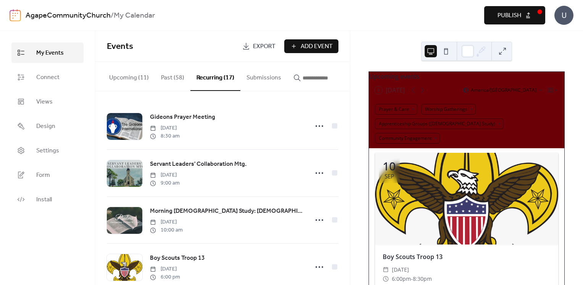
click at [512, 13] on span "Publish" at bounding box center [510, 15] width 24 height 9
click at [131, 77] on button "Upcoming (11)" at bounding box center [129, 76] width 52 height 28
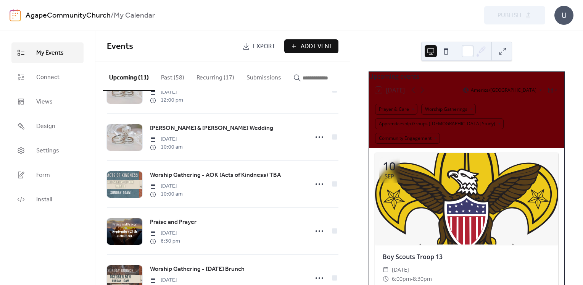
scroll to position [85, 0]
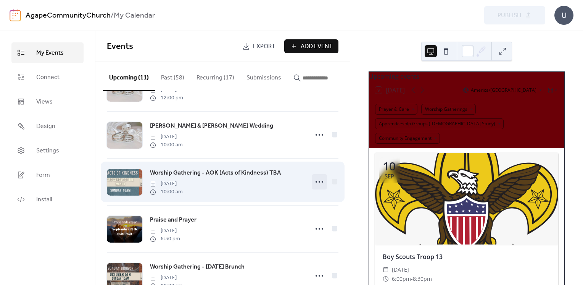
click at [315, 182] on icon at bounding box center [319, 182] width 12 height 12
click at [298, 184] on div "Worship Gathering - AOK (Acts of Kindness) TBA Sunday, September 21, 2025 10:00…" at bounding box center [227, 181] width 154 height 27
click at [315, 182] on icon at bounding box center [319, 182] width 12 height 12
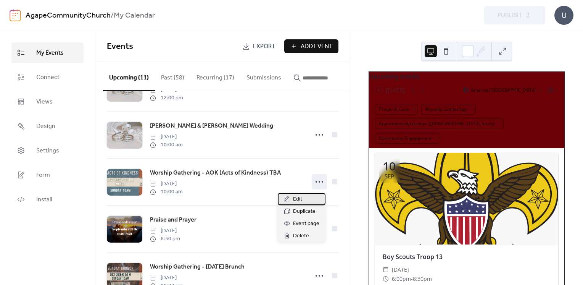
click at [297, 199] on span "Edit" at bounding box center [297, 199] width 9 height 9
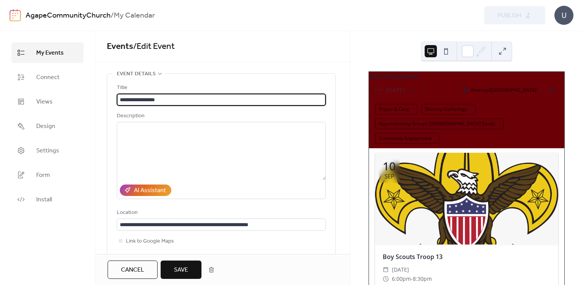
scroll to position [10, 0]
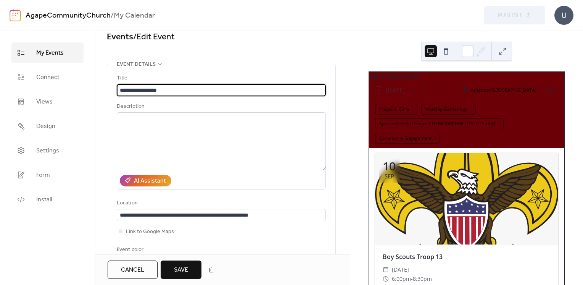
type input "**********"
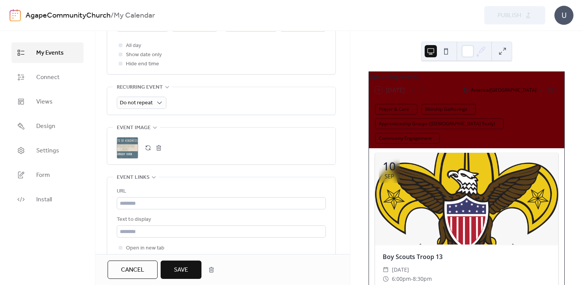
scroll to position [0, 0]
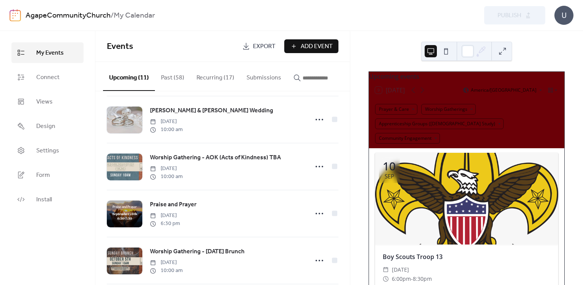
scroll to position [110, 0]
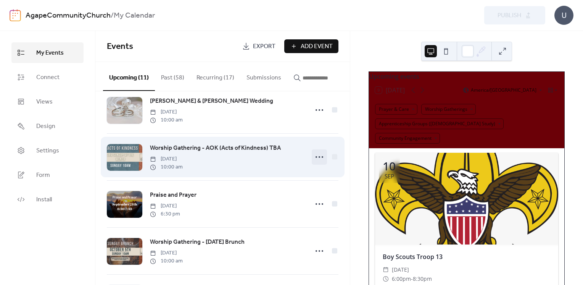
click at [318, 158] on icon at bounding box center [319, 157] width 12 height 12
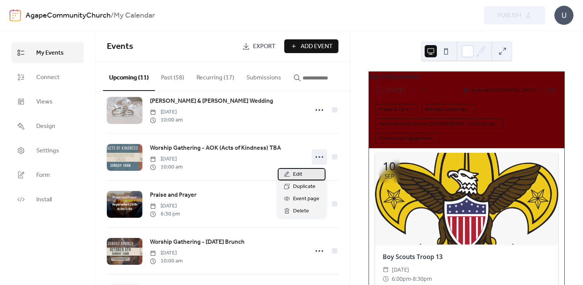
click at [305, 170] on div "Edit" at bounding box center [302, 174] width 48 height 12
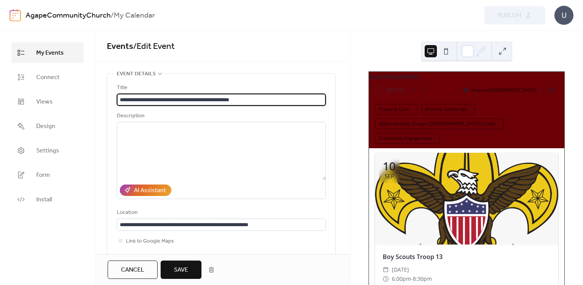
click at [266, 101] on input "**********" at bounding box center [221, 100] width 209 height 12
type input "**********"
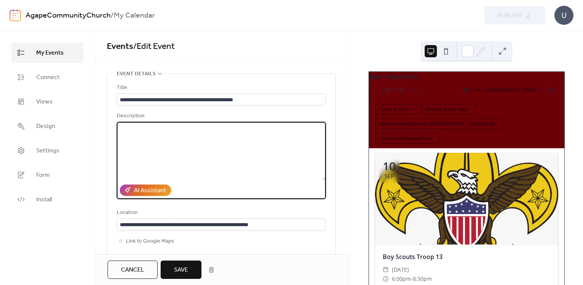
click at [153, 134] on textarea at bounding box center [221, 151] width 209 height 58
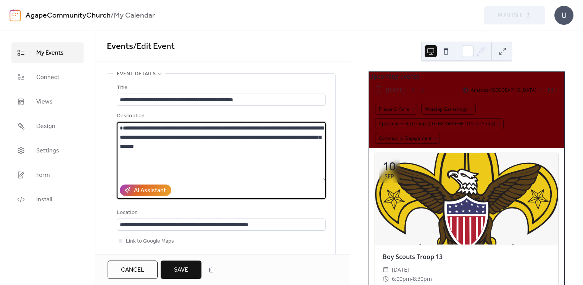
click at [244, 155] on textarea "**********" at bounding box center [221, 151] width 209 height 58
click at [224, 156] on textarea "**********" at bounding box center [221, 151] width 209 height 58
click at [250, 155] on textarea "**********" at bounding box center [221, 151] width 209 height 58
click at [255, 165] on textarea "**********" at bounding box center [221, 151] width 209 height 58
type textarea "**********"
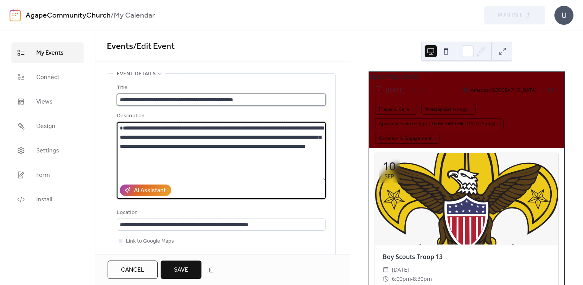
click at [262, 99] on input "**********" at bounding box center [221, 100] width 209 height 12
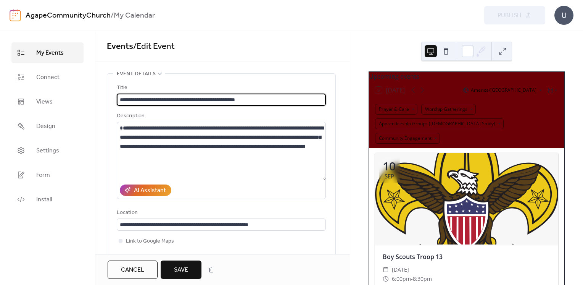
type input "**********"
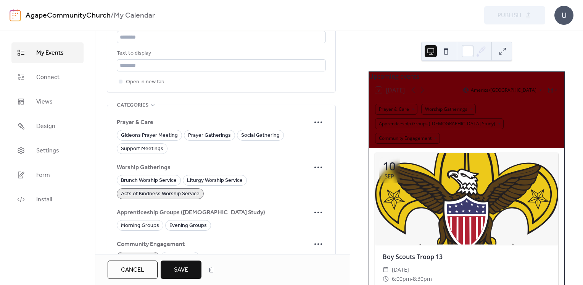
scroll to position [472, 0]
click at [174, 268] on button "Save" at bounding box center [181, 269] width 41 height 18
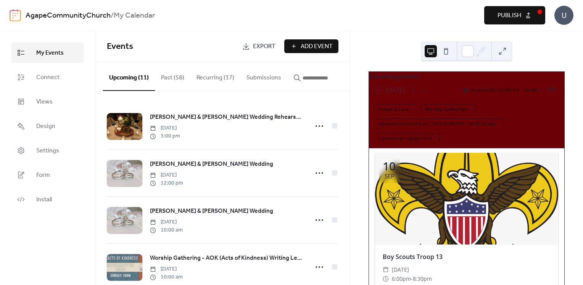
scroll to position [94, 0]
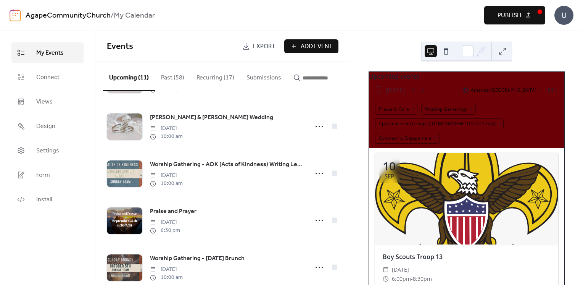
click at [494, 18] on button "Publish" at bounding box center [514, 15] width 61 height 18
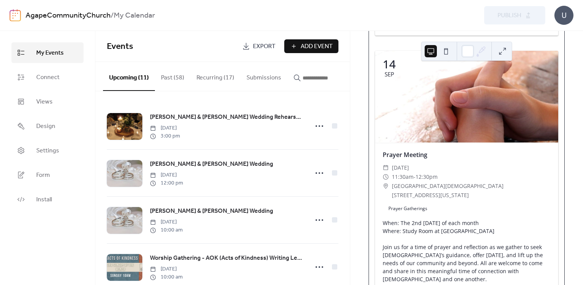
scroll to position [1952, 0]
